Goal: Task Accomplishment & Management: Use online tool/utility

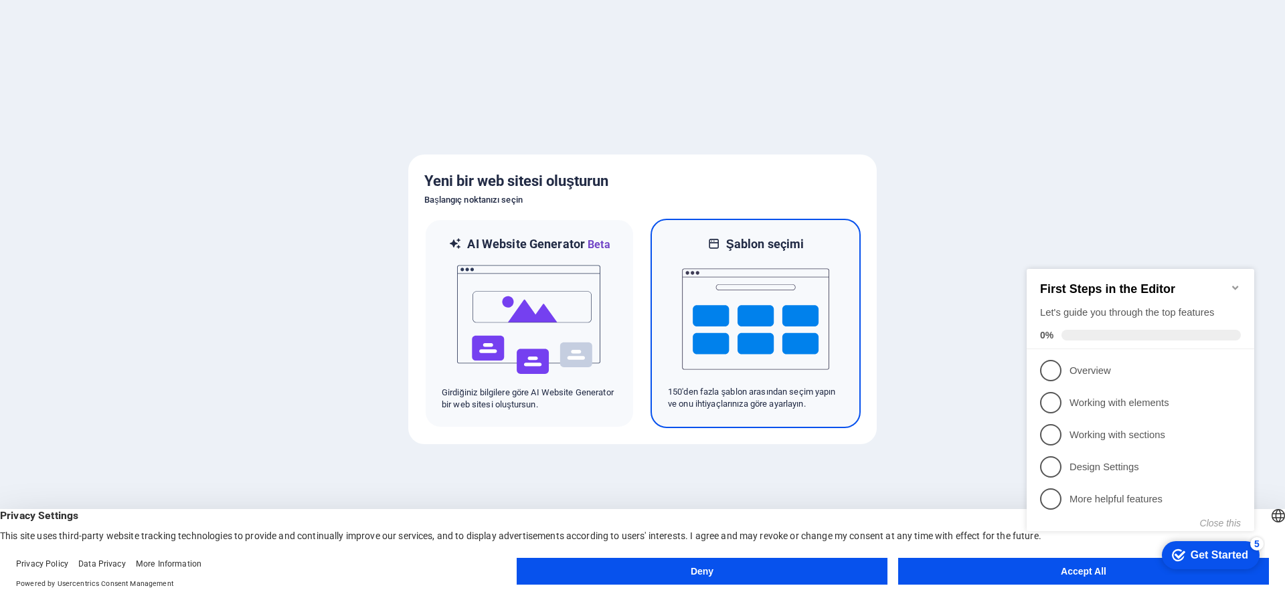
click at [745, 335] on img at bounding box center [755, 319] width 147 height 134
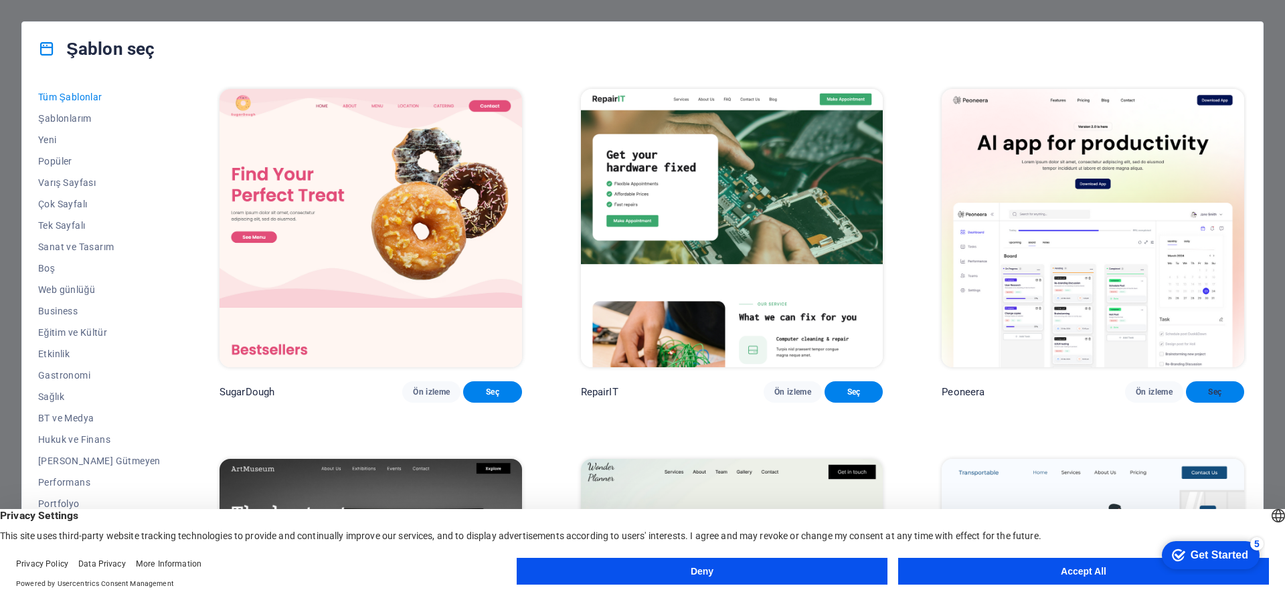
click at [1216, 397] on span "Seç" at bounding box center [1214, 392] width 37 height 11
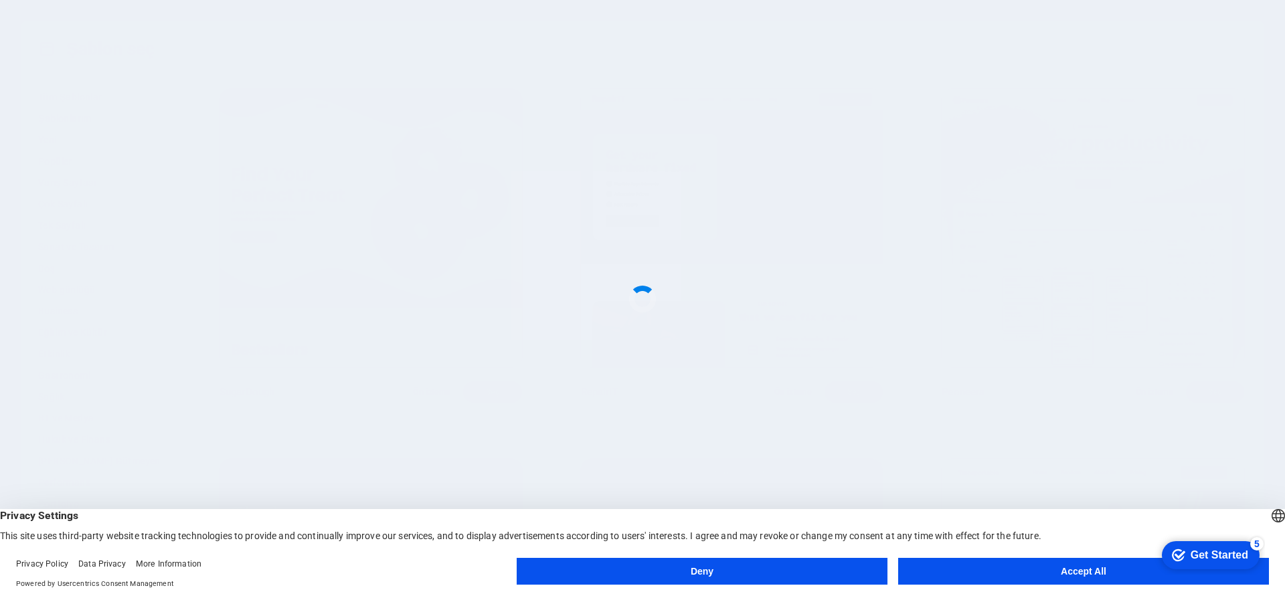
click at [1066, 569] on button "Accept All" at bounding box center [1083, 571] width 371 height 27
